Goal: Task Accomplishment & Management: Manage account settings

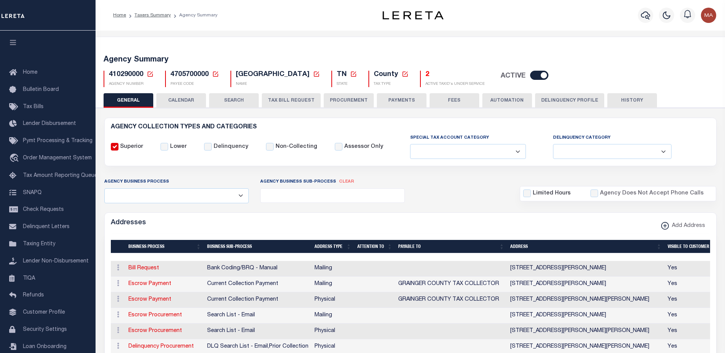
select select
click at [219, 74] on icon at bounding box center [215, 74] width 7 height 7
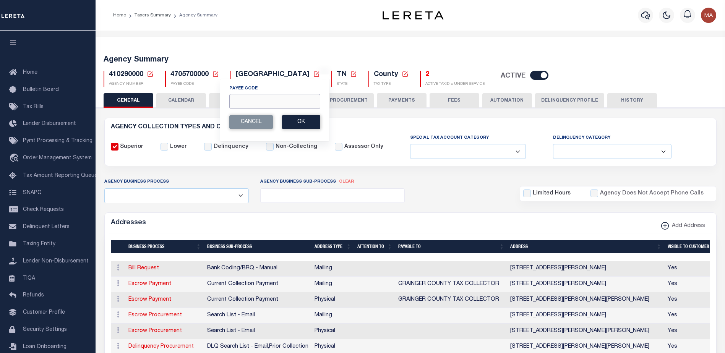
click at [266, 104] on input "Payee Code" at bounding box center [274, 101] width 91 height 15
type input "50530001"
click at [300, 121] on button "Ok" at bounding box center [301, 122] width 38 height 14
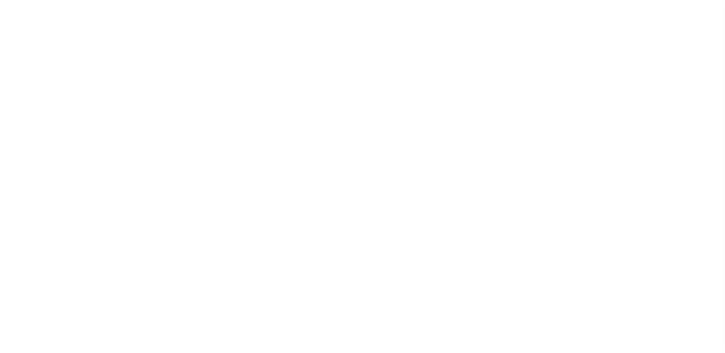
select select
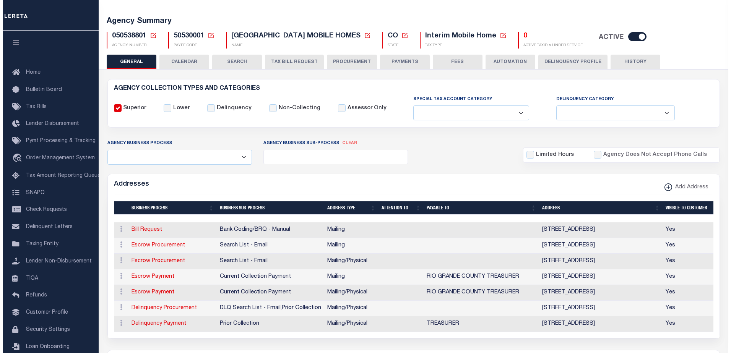
scroll to position [115, 0]
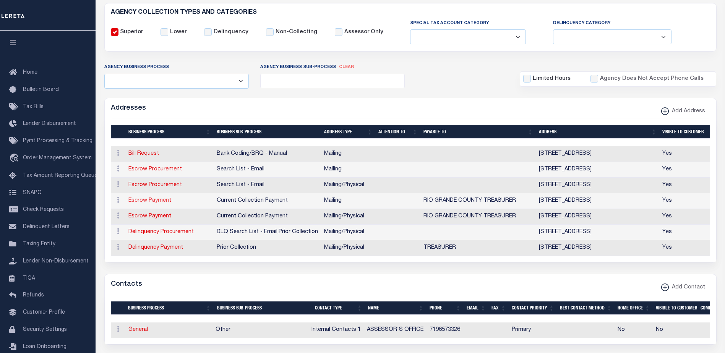
click at [159, 202] on link "Escrow Payment" at bounding box center [149, 200] width 43 height 5
select select "1"
checkbox input "false"
select select
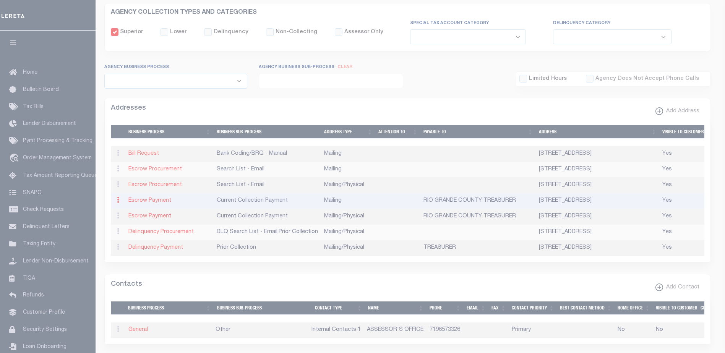
type input "PO BOX 129"
type input "DEL NORTE"
select select "CO"
type input "81132"
checkbox input "true"
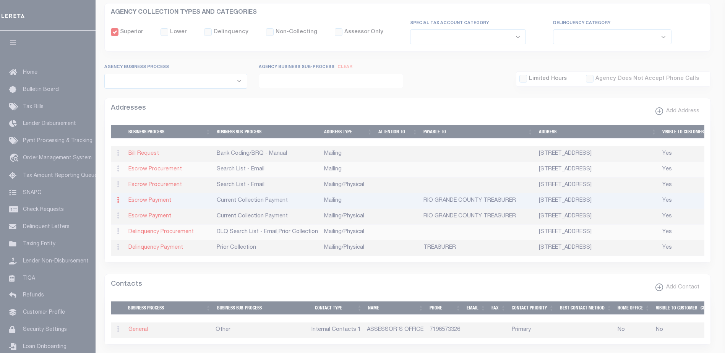
type input "RIO GRANDE COUNTY TREASURER"
select select "3"
select select "11"
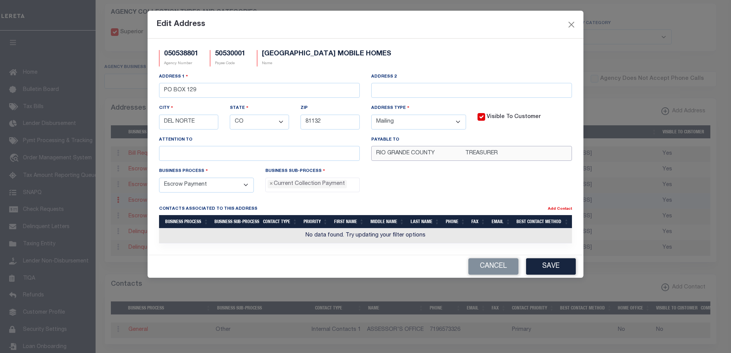
drag, startPoint x: 436, startPoint y: 154, endPoint x: 464, endPoint y: 155, distance: 28.7
click at [464, 155] on input "RIO GRANDE COUNTY TREASURER" at bounding box center [471, 153] width 201 height 15
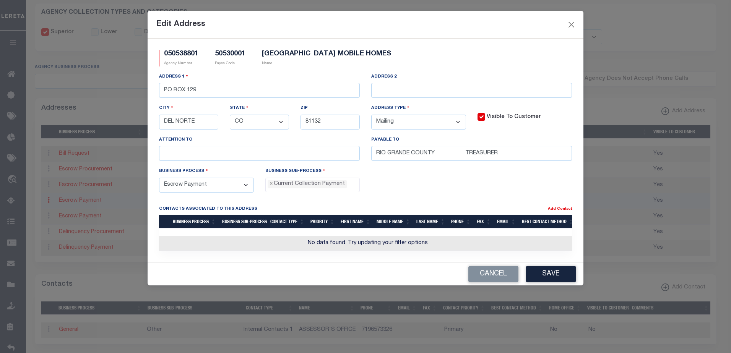
click at [182, 52] on h5 "050538801" at bounding box center [181, 54] width 34 height 8
copy h5 "050538801"
drag, startPoint x: 467, startPoint y: 154, endPoint x: 498, endPoint y: 154, distance: 30.6
click at [498, 154] on input "RIO GRANDE COUNTY TREASURER" at bounding box center [471, 153] width 201 height 15
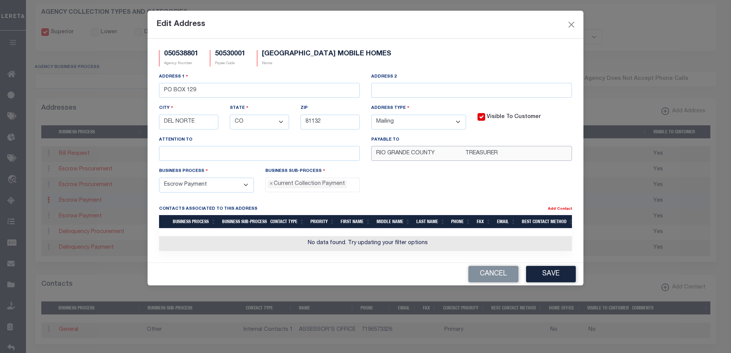
click at [480, 156] on input "RIO GRANDE COUNTY TREASURER" at bounding box center [471, 153] width 201 height 15
drag, startPoint x: 500, startPoint y: 154, endPoint x: 320, endPoint y: 164, distance: 180.7
click at [339, 155] on div "Address 1 PO BOX 129 Address 2 City DEL NORTE State - Select - AK AL AR AZ CA C…" at bounding box center [365, 120] width 424 height 94
click at [436, 146] on div "Payable To RIO GRANDE COUNTY TREASURER" at bounding box center [471, 148] width 201 height 25
click at [441, 154] on input "RIO GRANDE COUNTY TREASURER" at bounding box center [471, 153] width 201 height 15
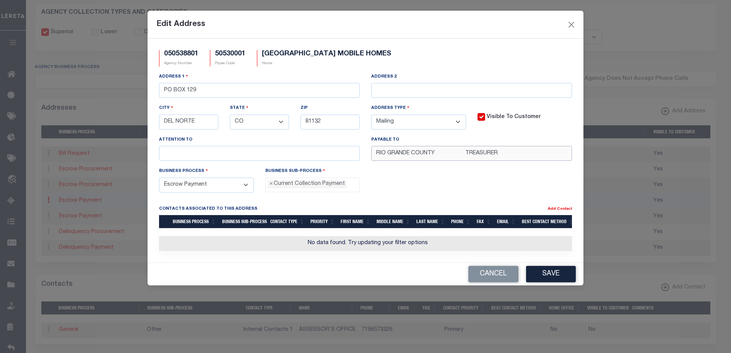
drag, startPoint x: 502, startPoint y: 153, endPoint x: 344, endPoint y: 158, distance: 158.4
click at [346, 157] on div "Address 1 PO BOX 129 Address 2 City DEL NORTE State - Select - AK AL AR AZ CA C…" at bounding box center [365, 120] width 424 height 94
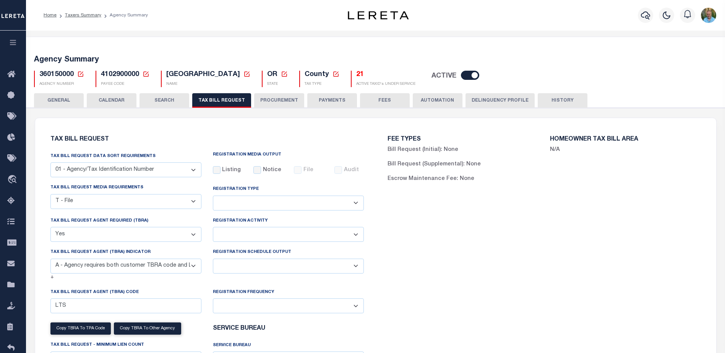
select select "22"
select select "true"
select select "9"
select select
select select "4100743000"
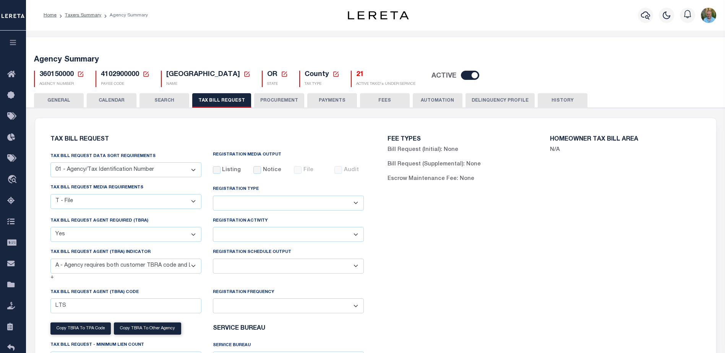
click at [13, 42] on icon "button" at bounding box center [13, 42] width 9 height 7
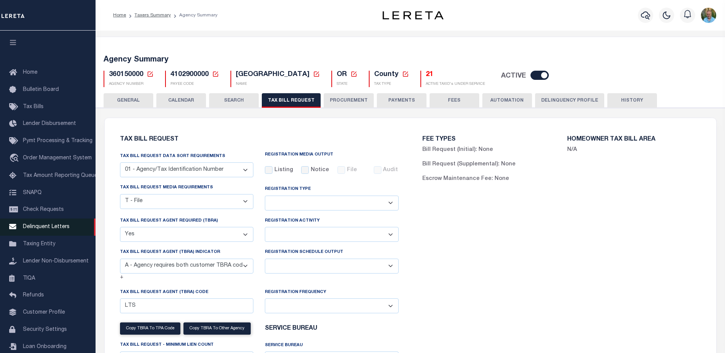
click at [46, 229] on span "Delinquent Letters" at bounding box center [46, 226] width 47 height 5
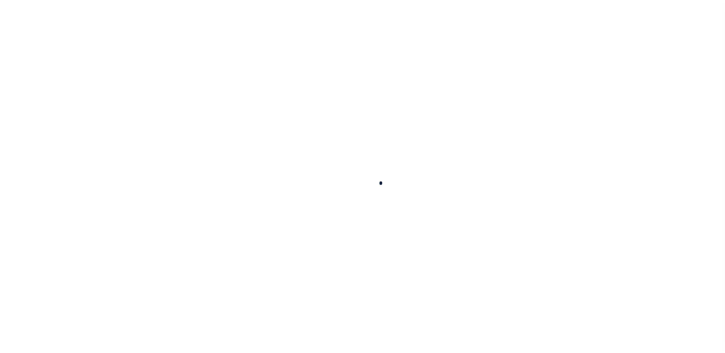
scroll to position [19, 0]
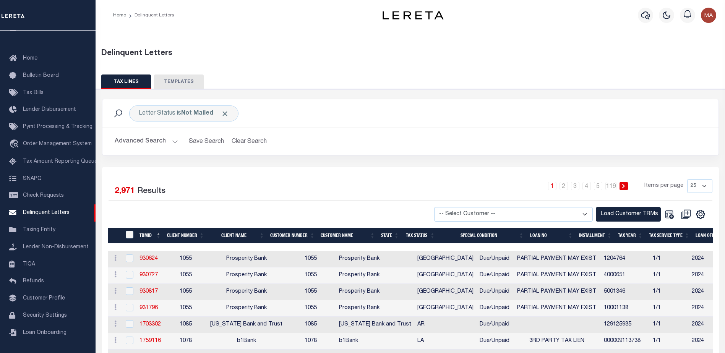
click at [138, 141] on button "Advanced Search" at bounding box center [146, 141] width 63 height 15
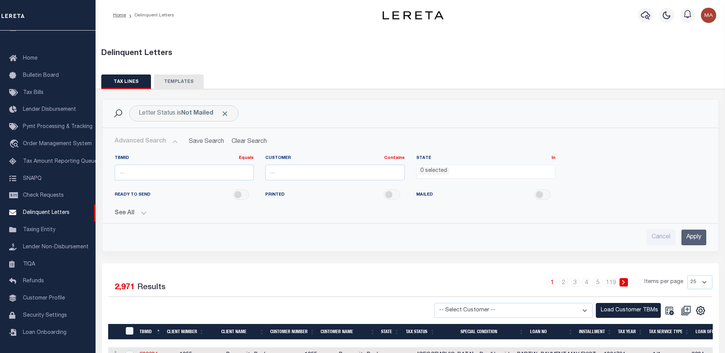
click at [128, 215] on button "See All" at bounding box center [411, 213] width 592 height 7
